Goal: Task Accomplishment & Management: Manage account settings

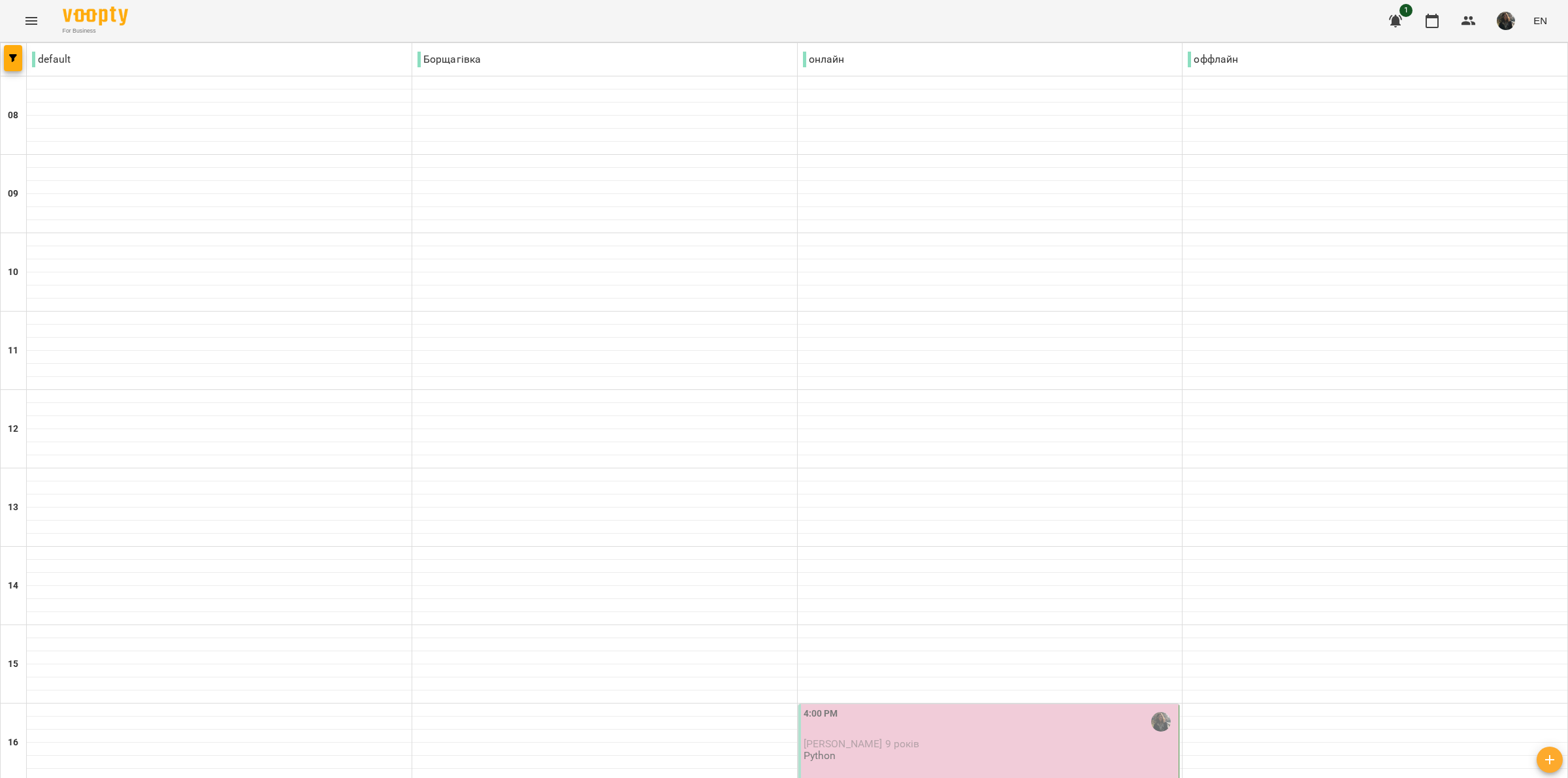
scroll to position [490, 0]
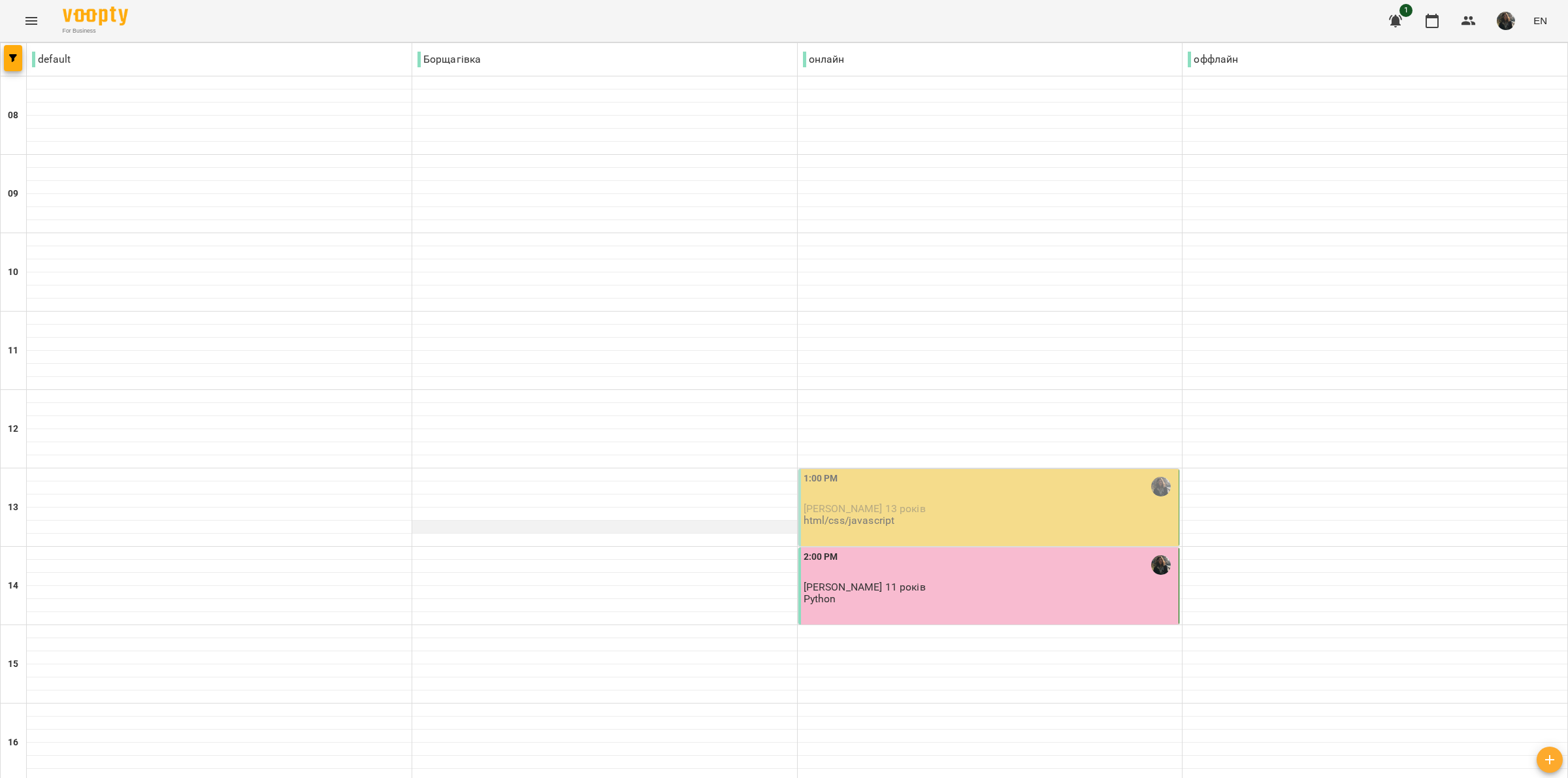
scroll to position [245, 0]
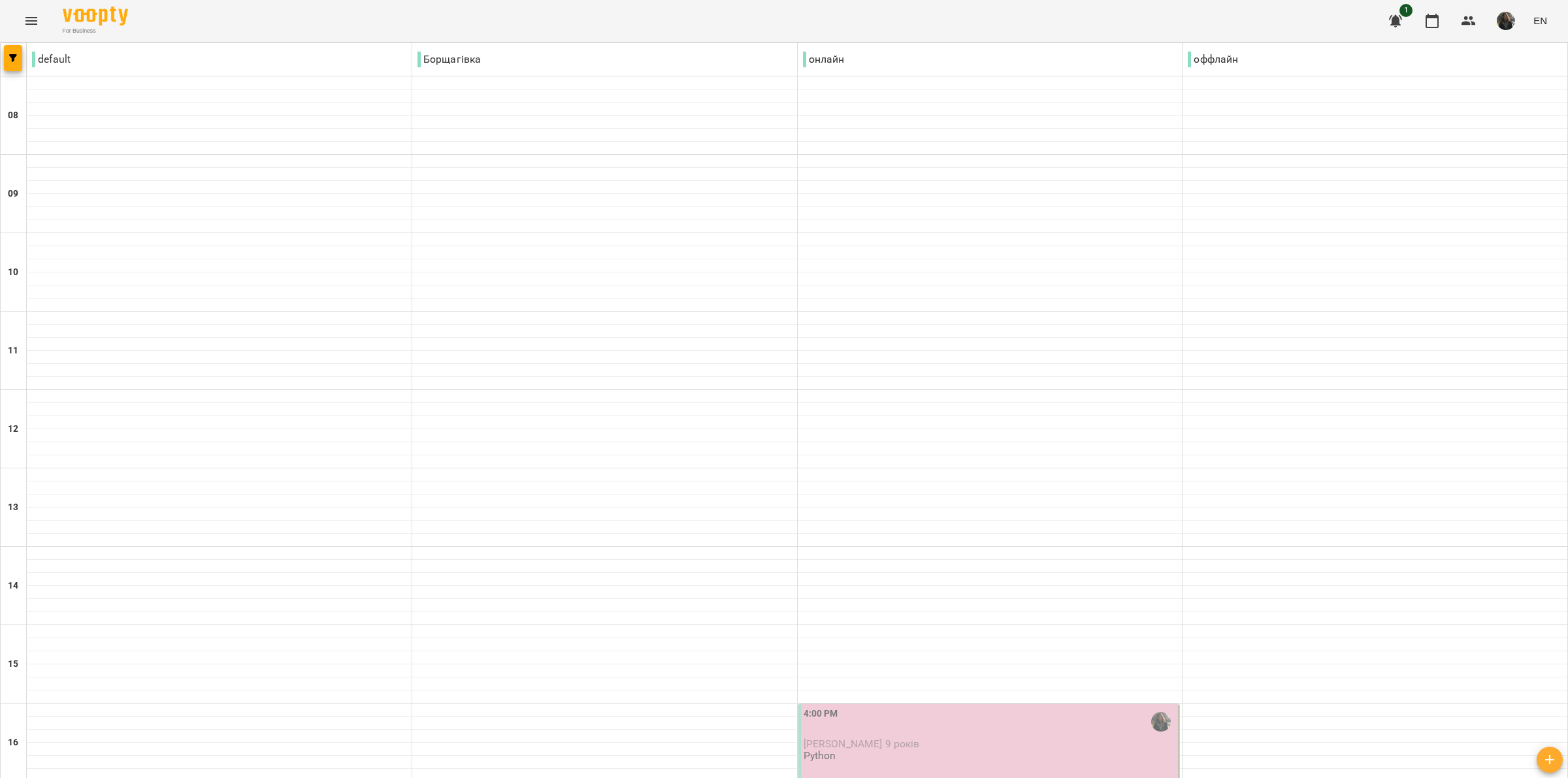
scroll to position [640, 0]
